Goal: Task Accomplishment & Management: Use online tool/utility

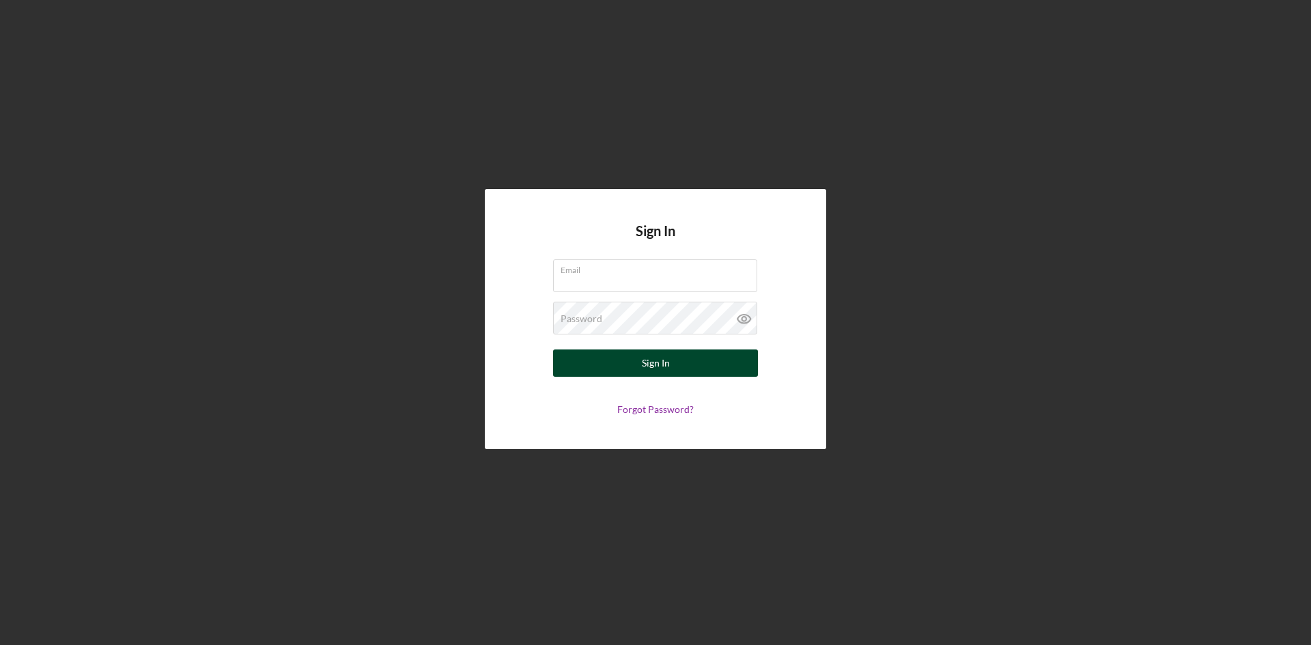
type input "[PERSON_NAME][EMAIL_ADDRESS][DOMAIN_NAME]"
click at [669, 367] on div "Sign In" at bounding box center [656, 363] width 28 height 27
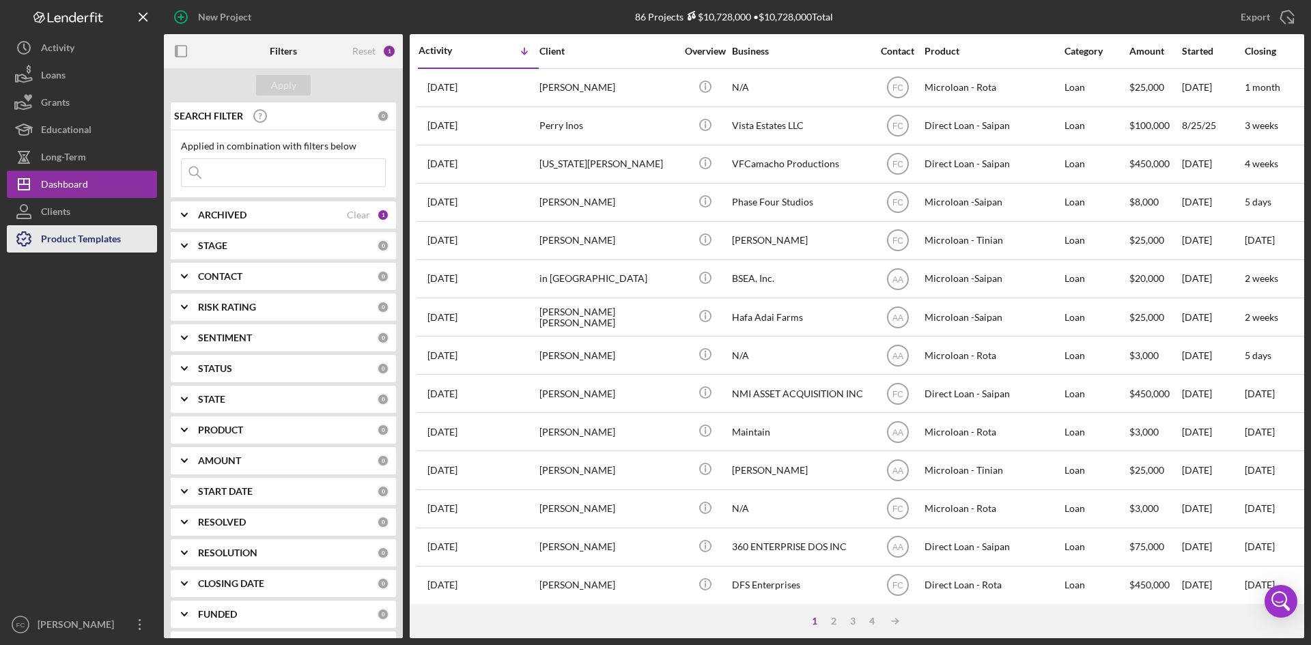
click at [95, 252] on div "Product Templates" at bounding box center [81, 240] width 80 height 31
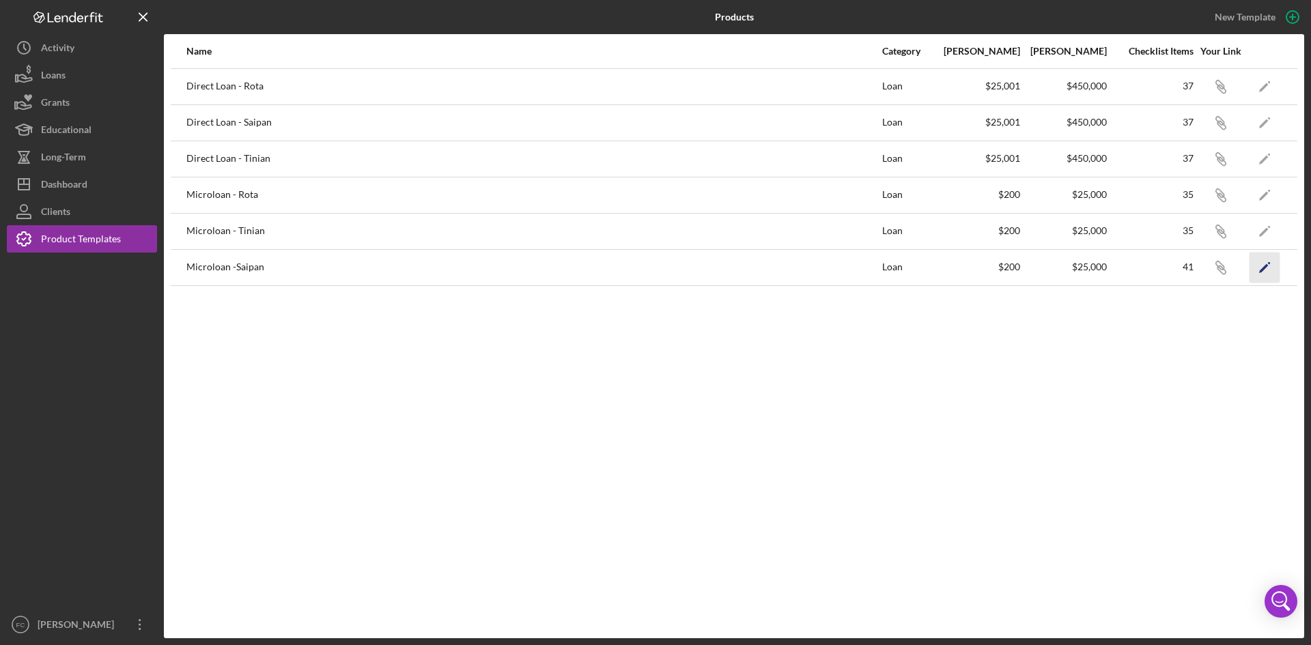
click at [1267, 277] on icon "Icon/Edit" at bounding box center [1265, 267] width 31 height 31
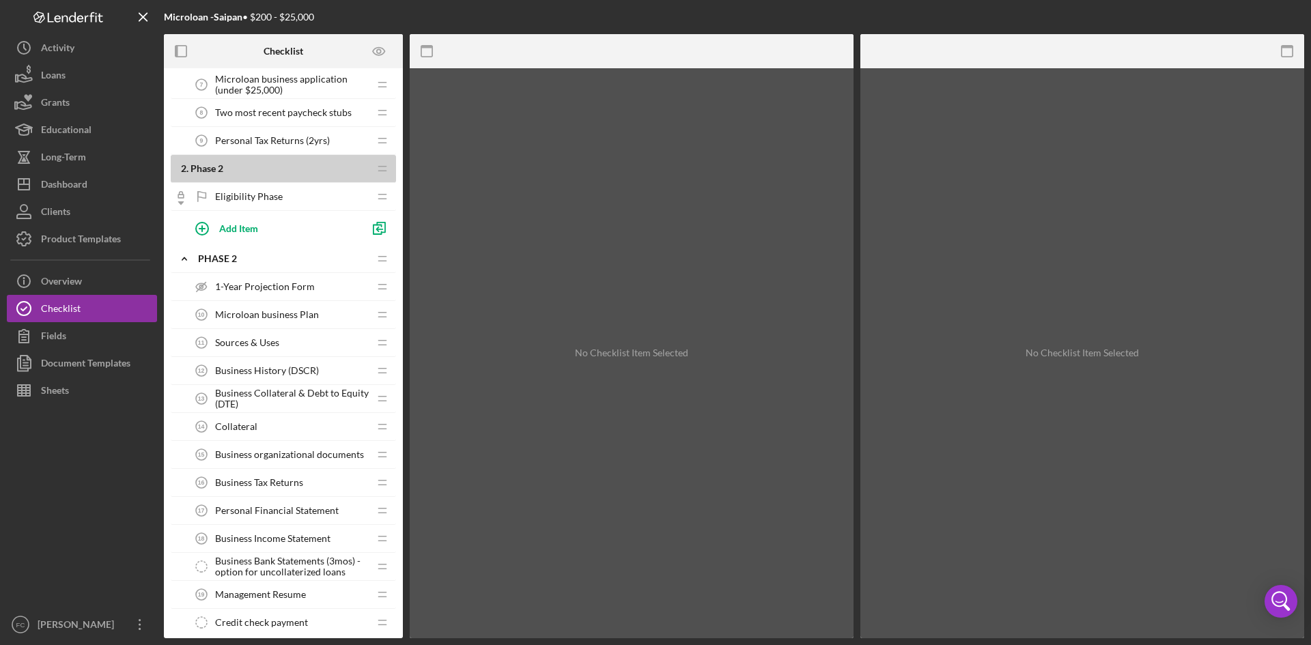
scroll to position [364, 0]
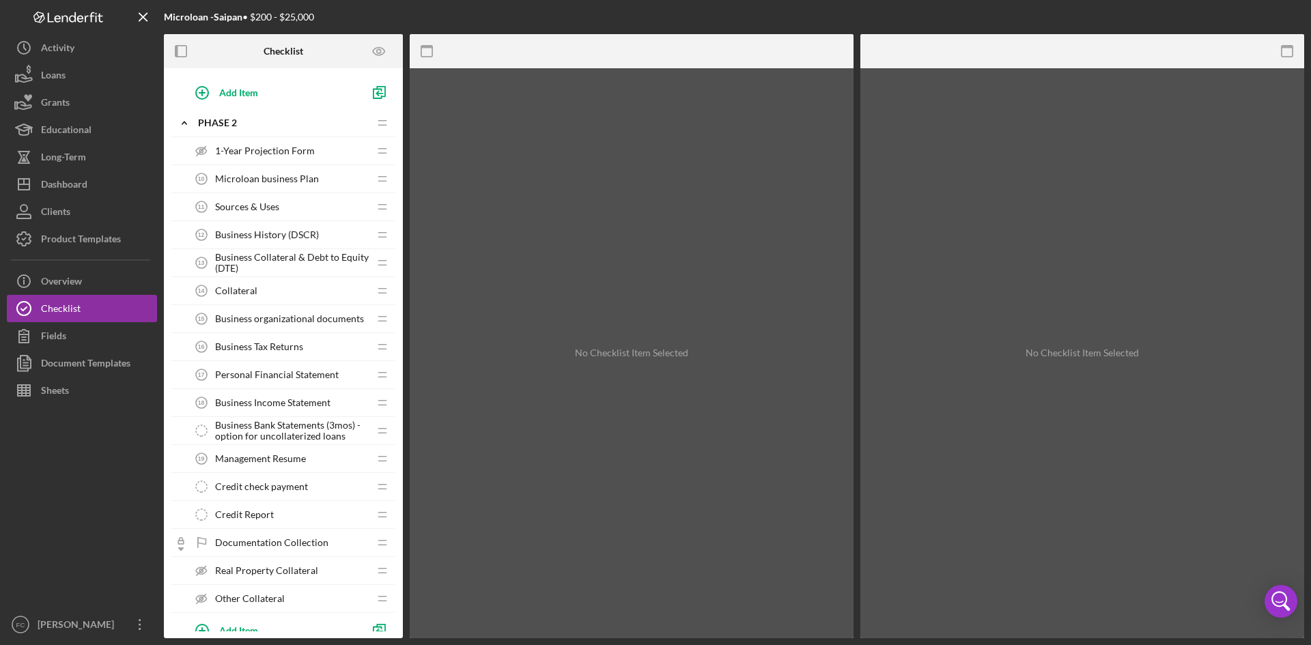
click at [288, 382] on div "Personal Financial Statement 17 Personal Financial Statement" at bounding box center [278, 374] width 181 height 27
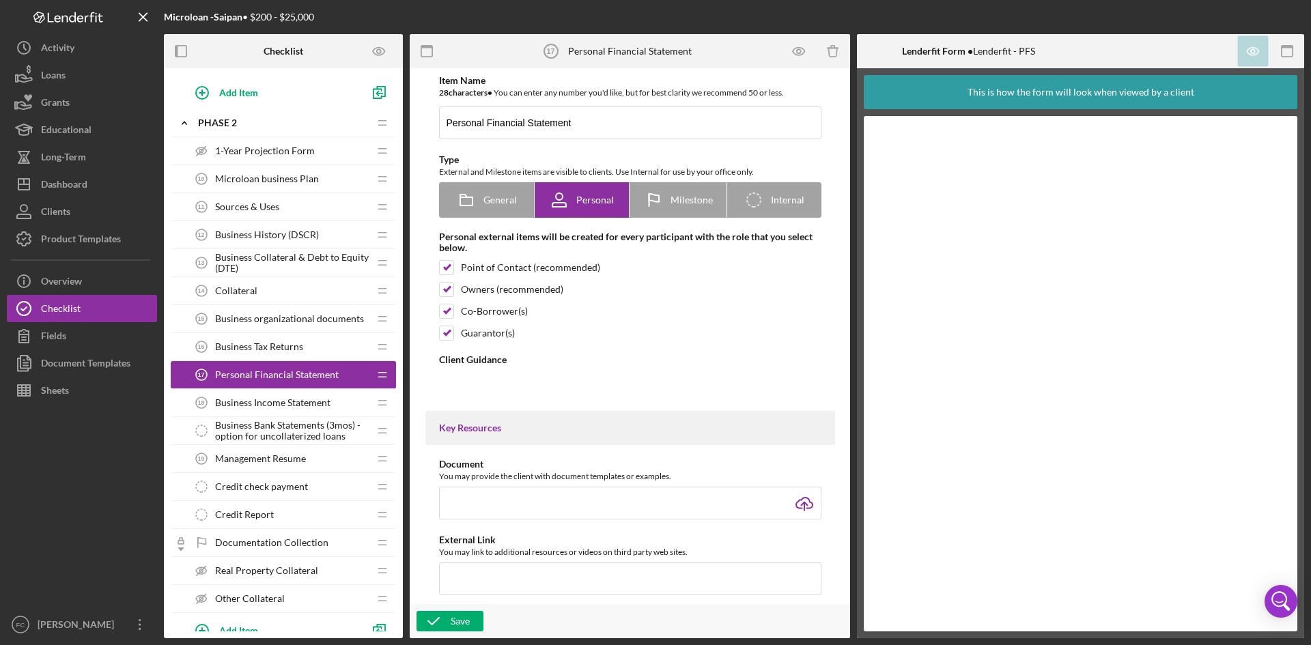
type textarea "<div>A personal financial statement is a snapshot of your personal financial po…"
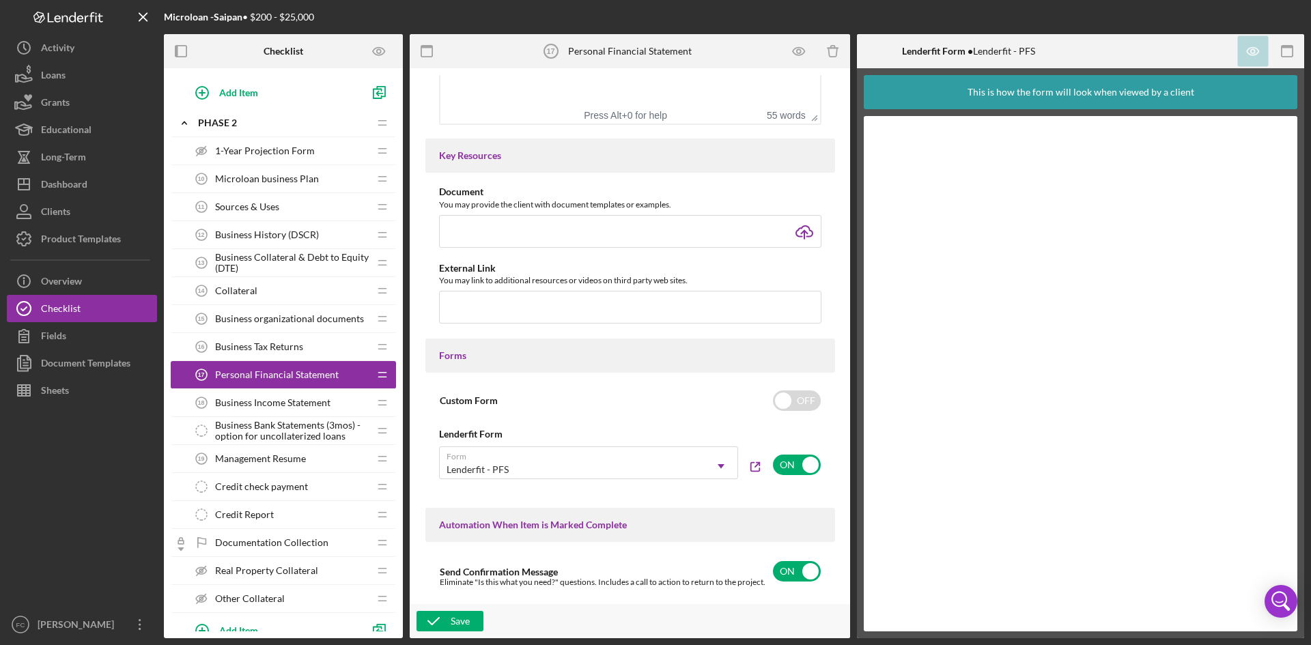
scroll to position [546, 0]
